Goal: Transaction & Acquisition: Purchase product/service

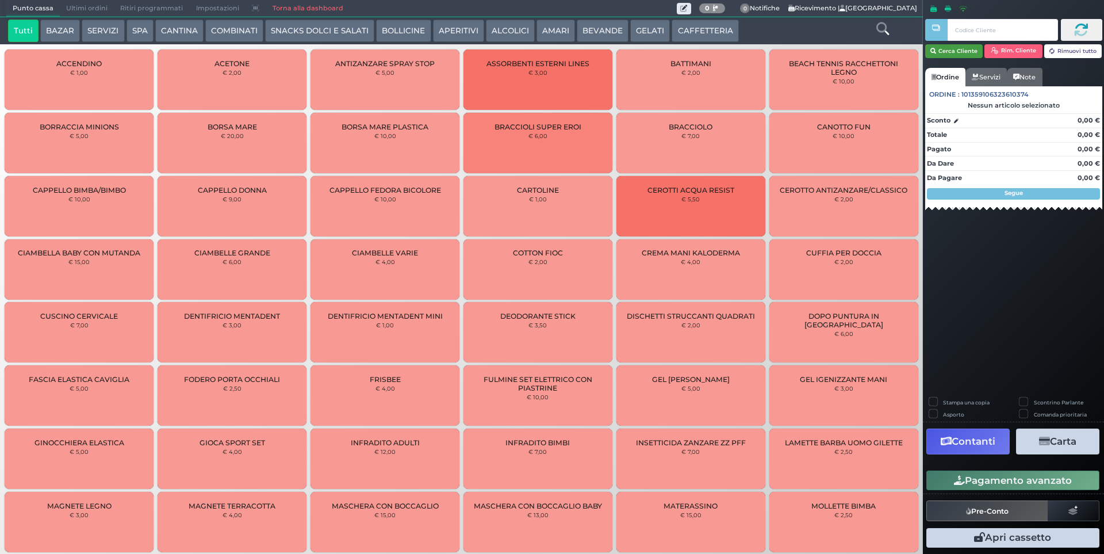
click at [942, 56] on button "Cerca Cliente" at bounding box center [954, 51] width 58 height 14
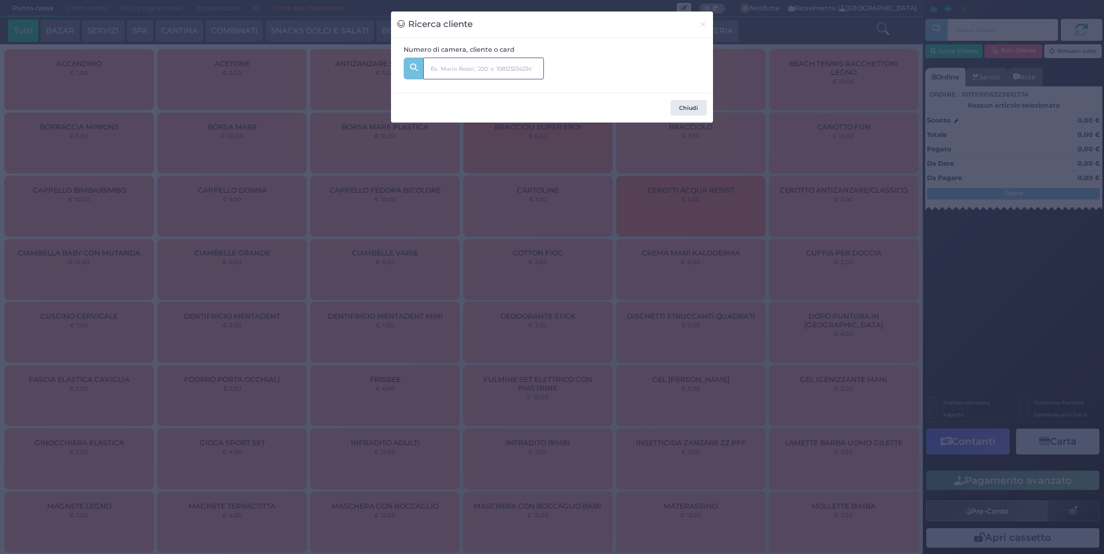
click at [509, 74] on input "text" at bounding box center [483, 68] width 121 height 22
type input "246"
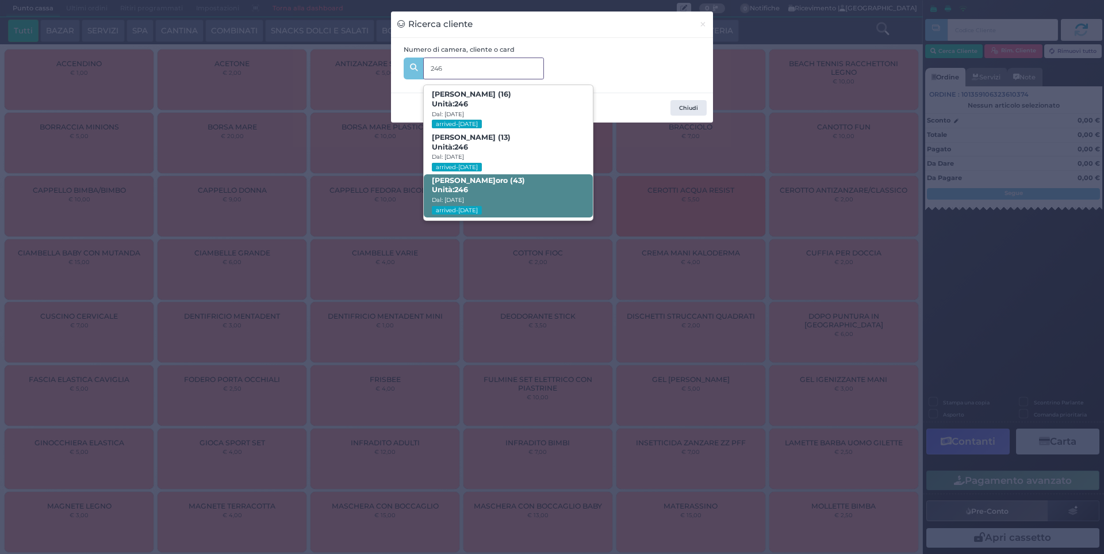
click at [478, 186] on span "[PERSON_NAME]oro (43) Unità: 246 Dal: [DATE] arrived-[DATE]" at bounding box center [508, 195] width 168 height 43
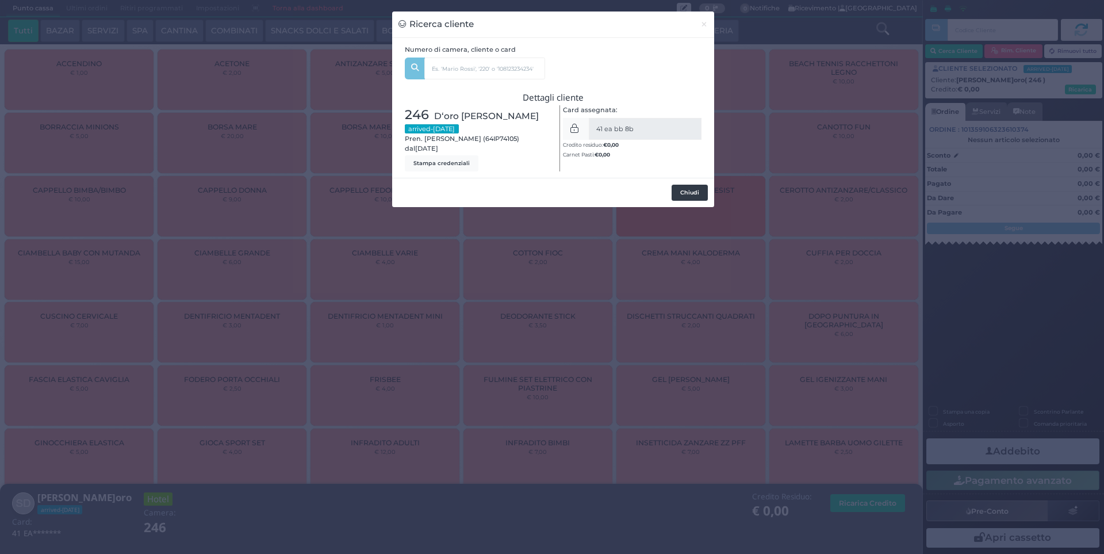
click at [692, 193] on button "Chiudi" at bounding box center [689, 193] width 36 height 16
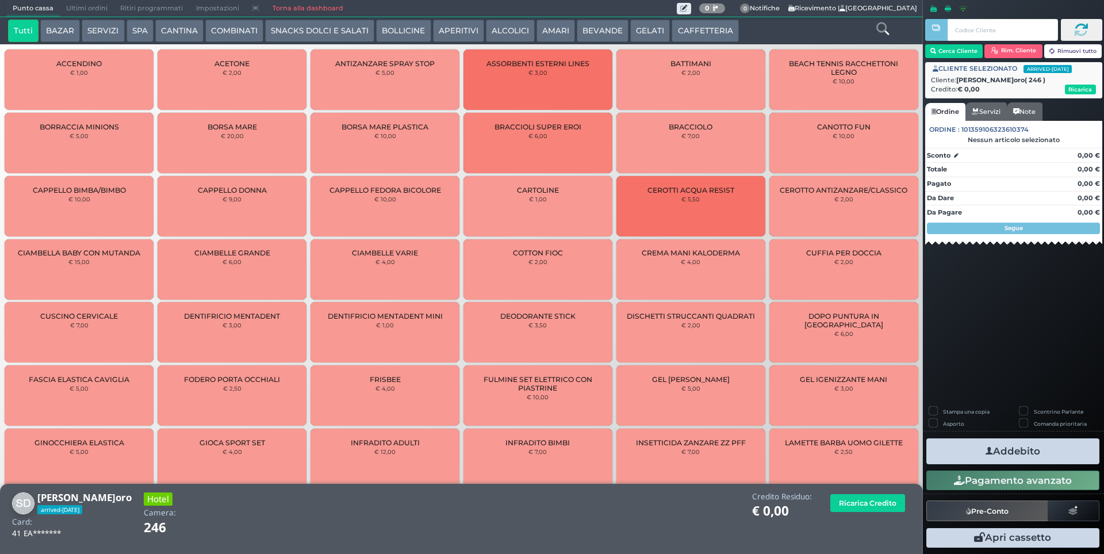
click at [96, 25] on button "SERVIZI" at bounding box center [103, 31] width 43 height 23
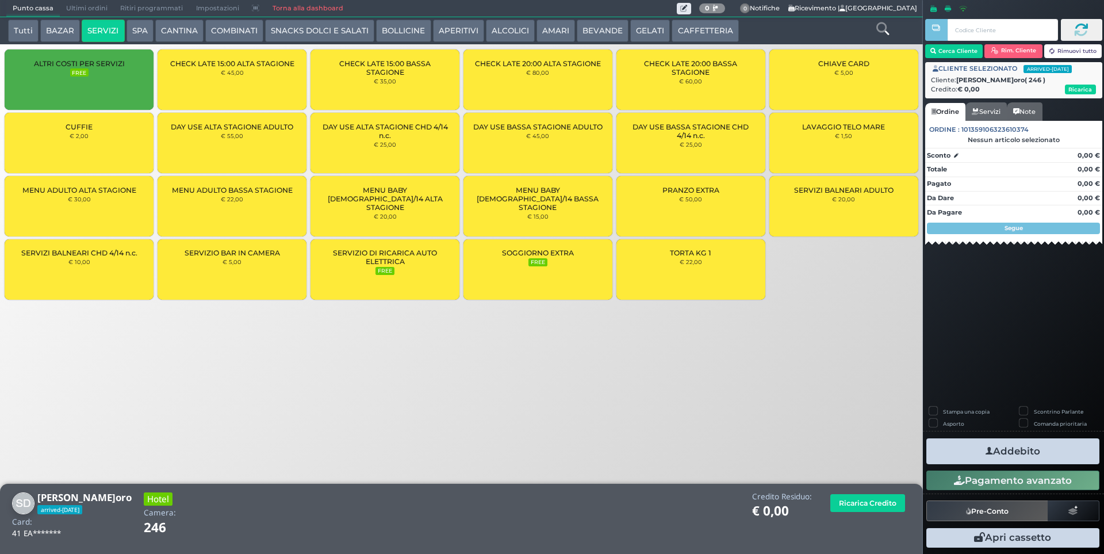
click at [847, 84] on div "CHIAVE CARD € 5,00" at bounding box center [843, 79] width 149 height 60
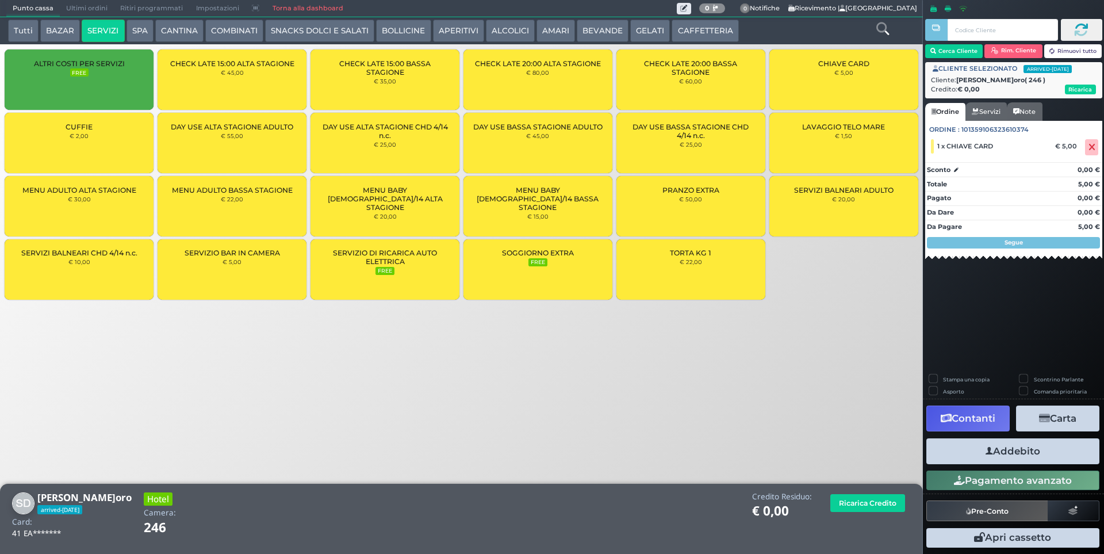
click at [1020, 455] on button "Addebito" at bounding box center [1012, 451] width 173 height 26
